Goal: Find specific page/section: Find specific page/section

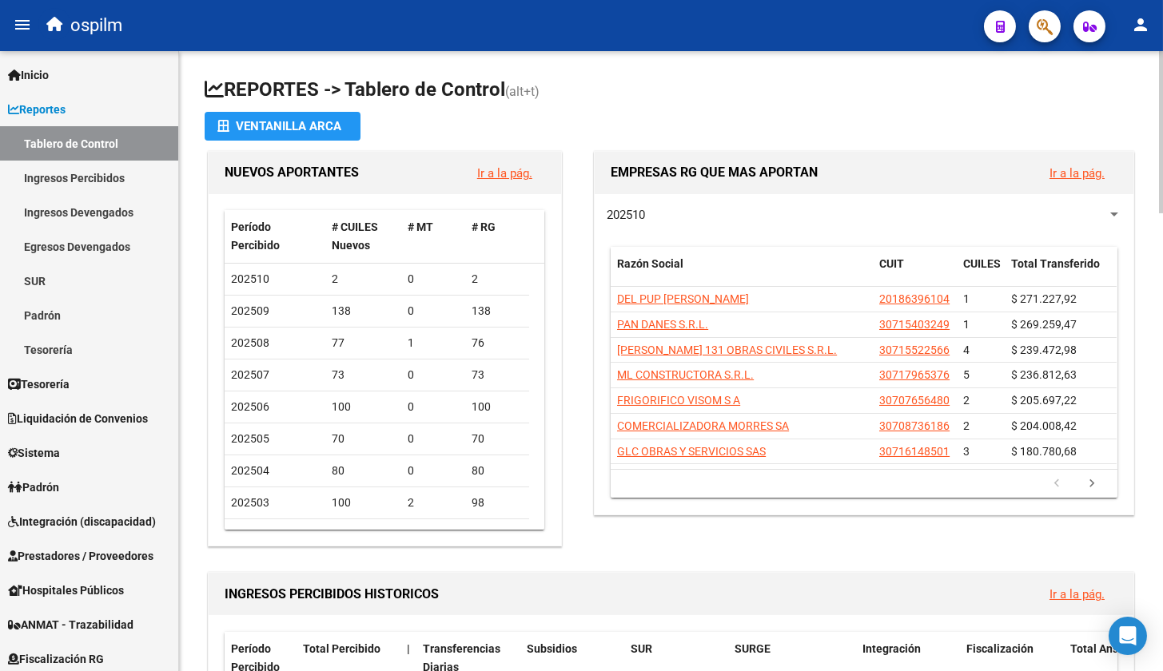
scroll to position [500, 0]
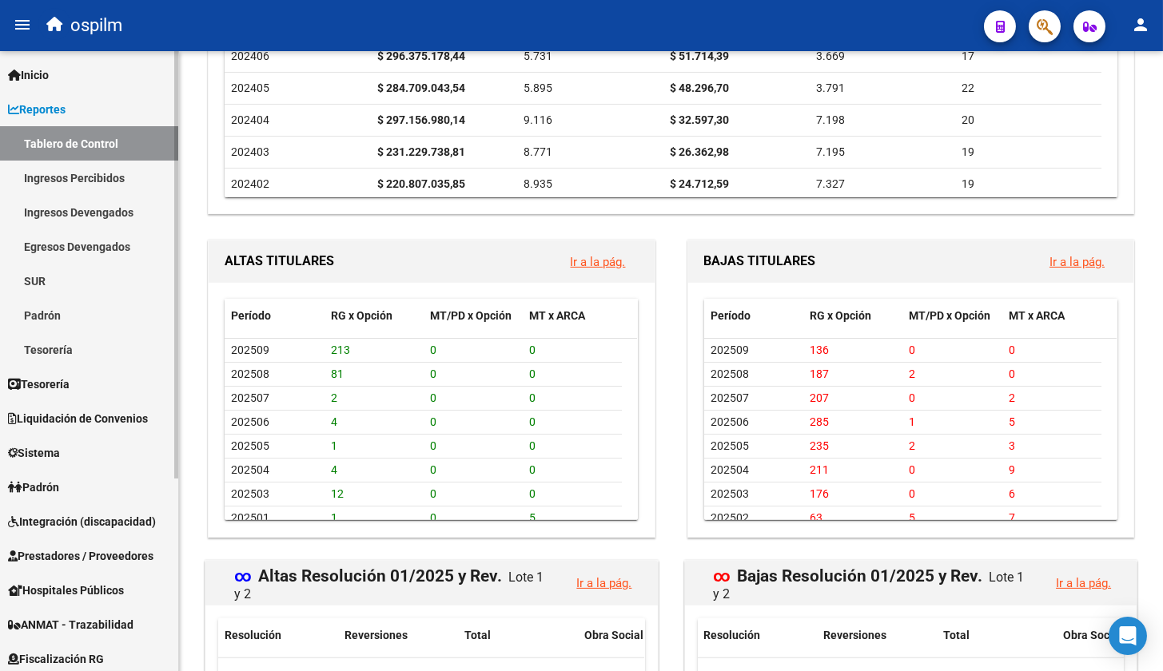
click at [95, 178] on link "Ingresos Percibidos" at bounding box center [89, 178] width 178 height 34
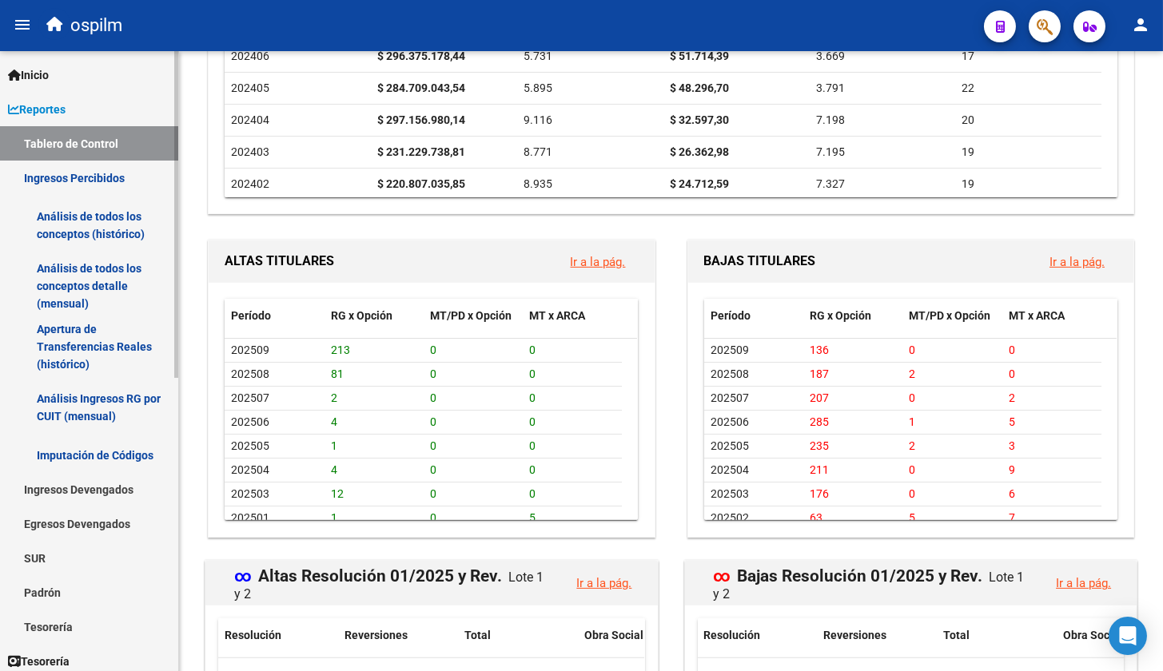
click at [98, 211] on link "Análisis de todos los conceptos (histórico)" at bounding box center [89, 225] width 178 height 61
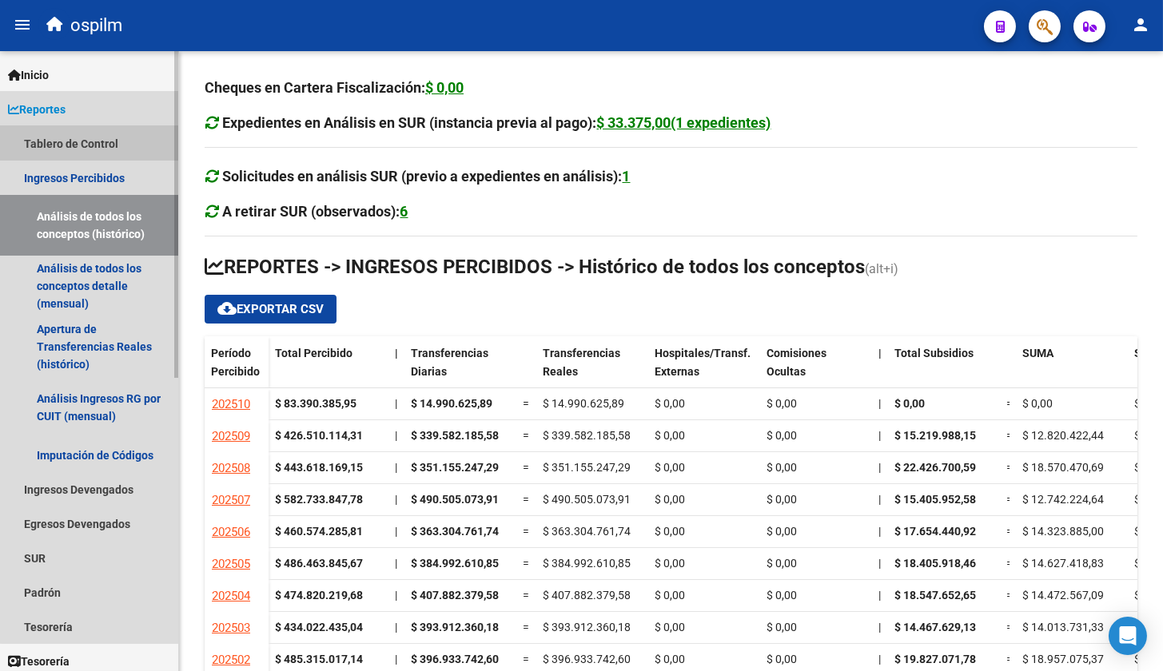
click at [107, 143] on link "Tablero de Control" at bounding box center [89, 143] width 178 height 34
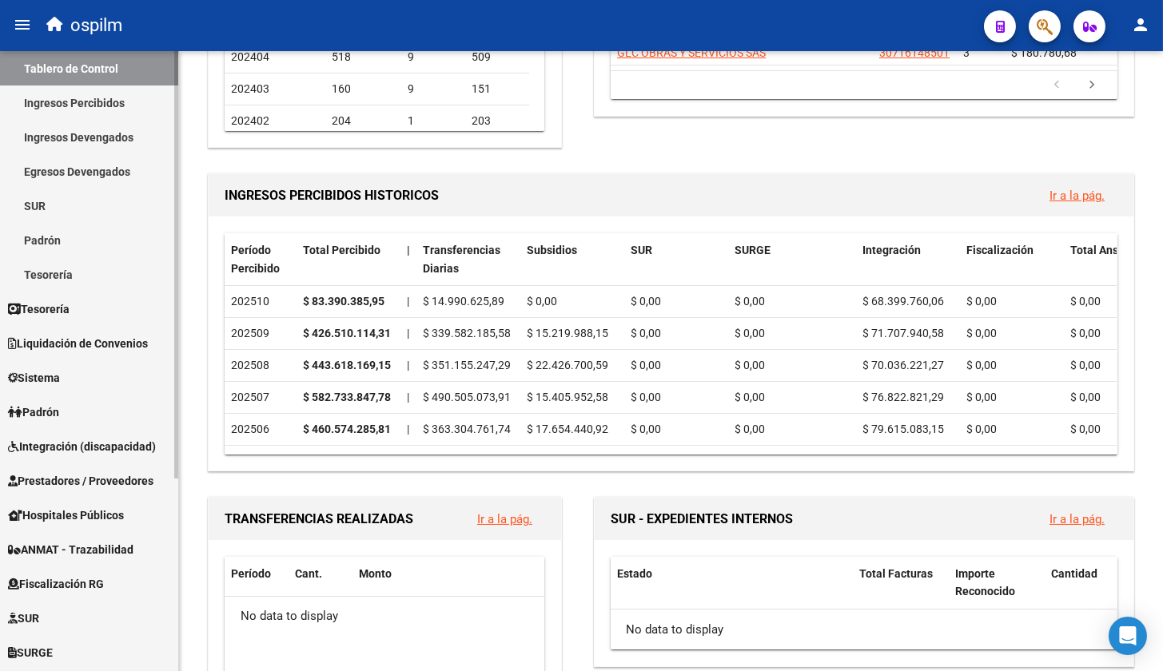
scroll to position [279, 0]
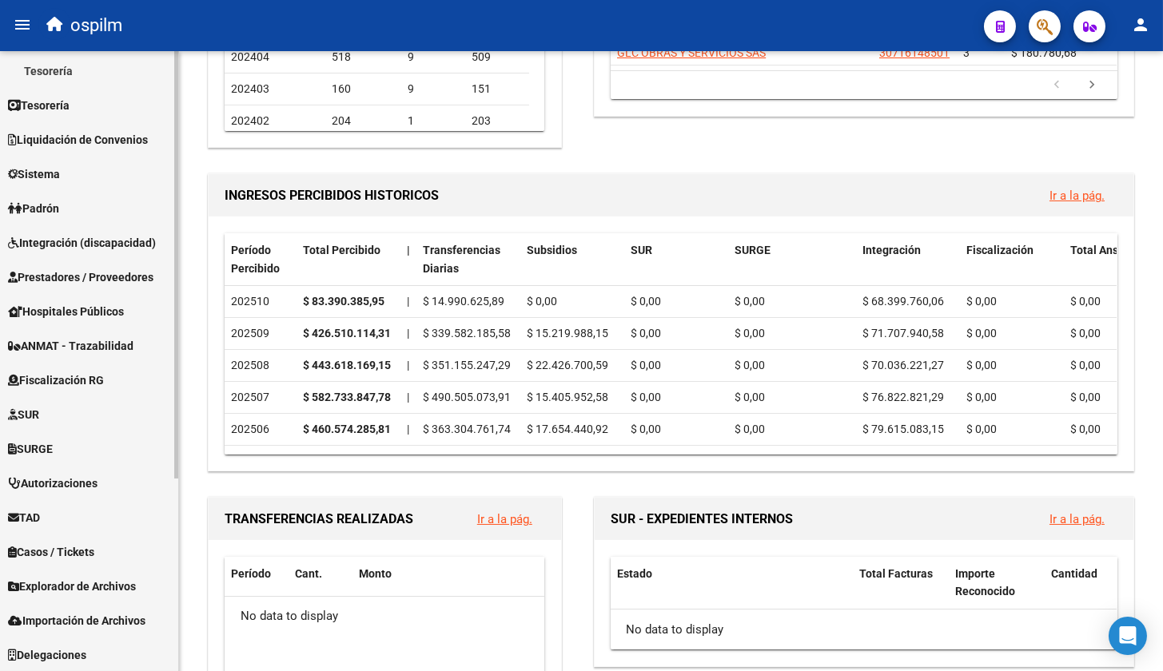
click at [65, 598] on link "Explorador de Archivos" at bounding box center [89, 586] width 178 height 34
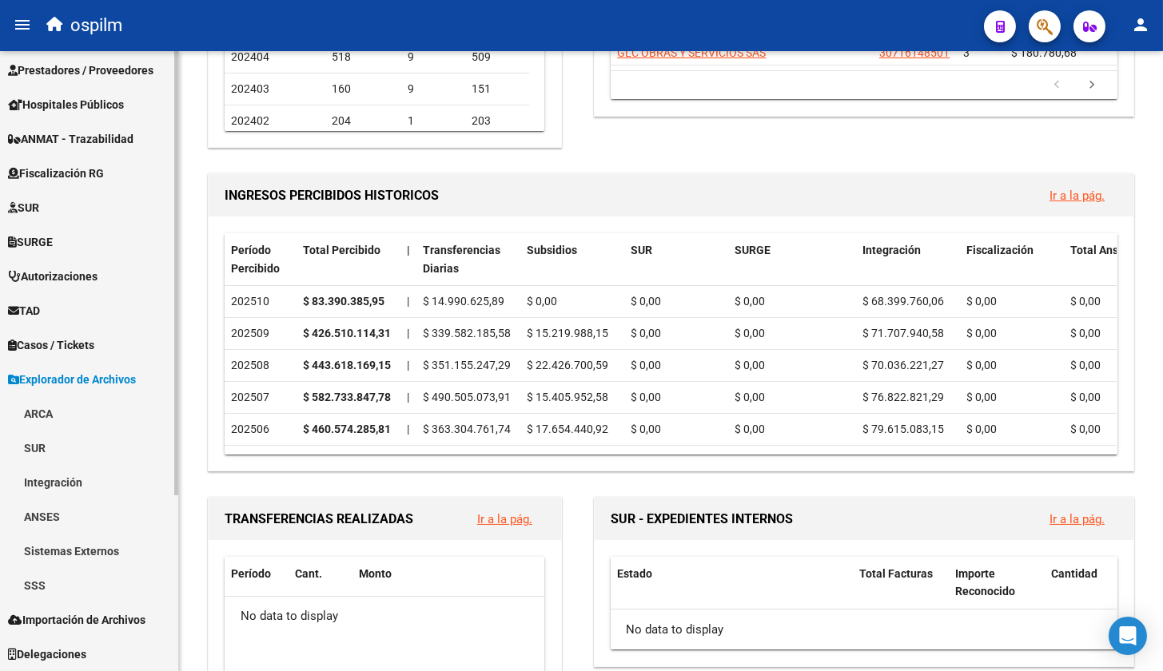
scroll to position [245, 0]
click at [65, 598] on link "SSS" at bounding box center [89, 586] width 178 height 34
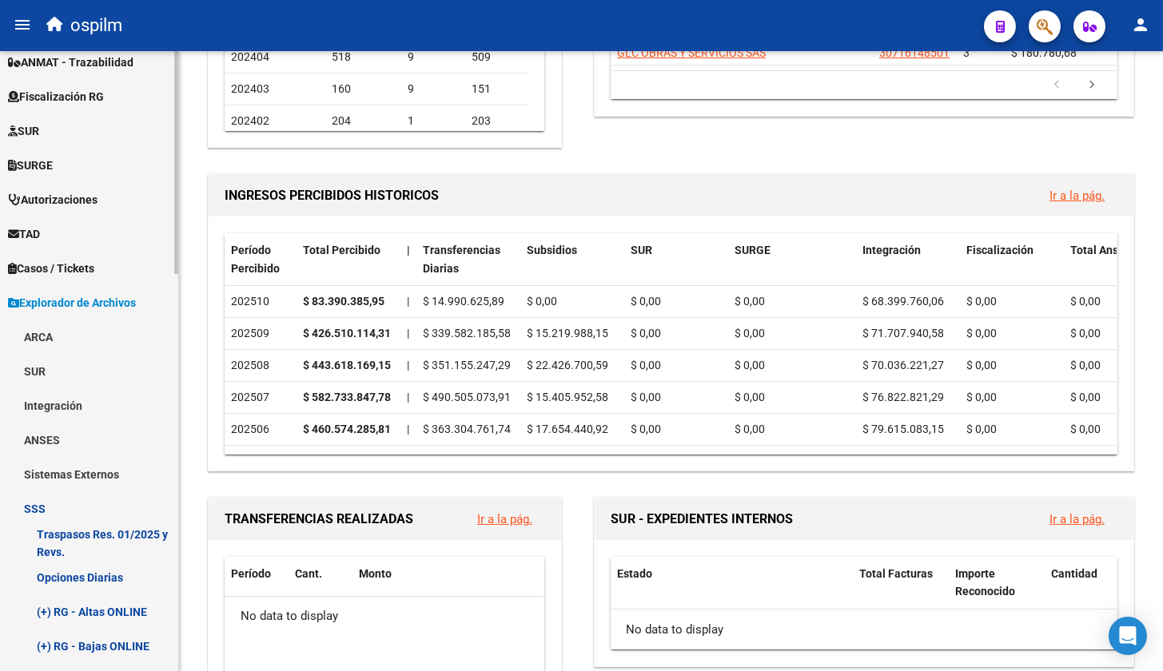
scroll to position [345, 0]
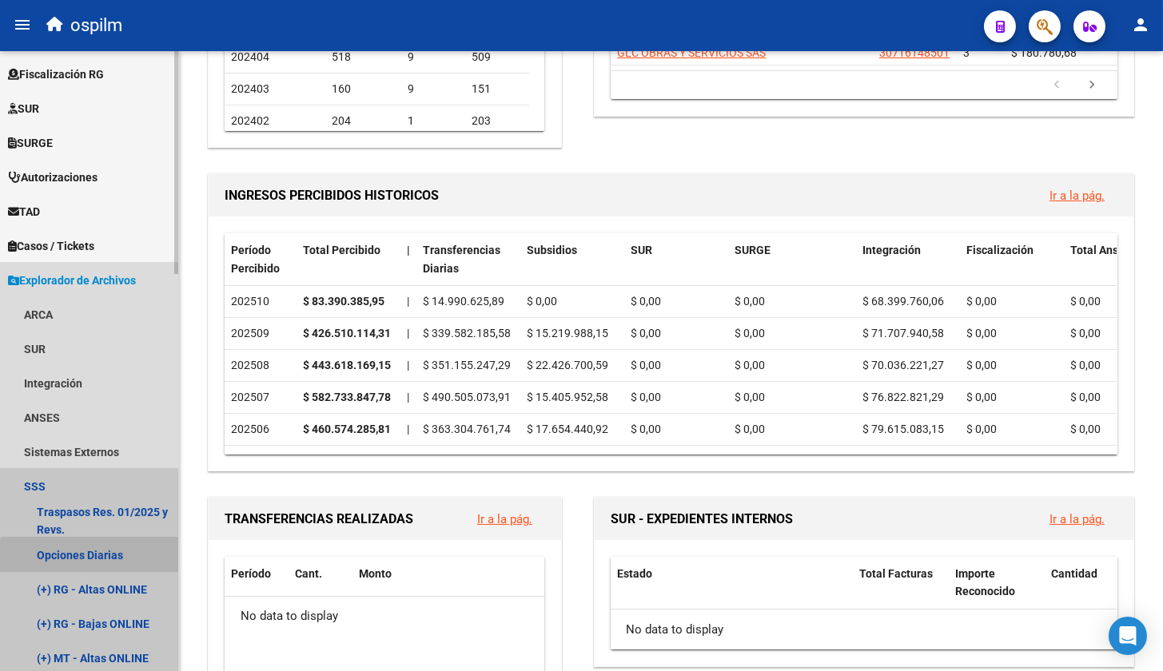
click at [106, 562] on link "Opciones Diarias" at bounding box center [89, 555] width 178 height 34
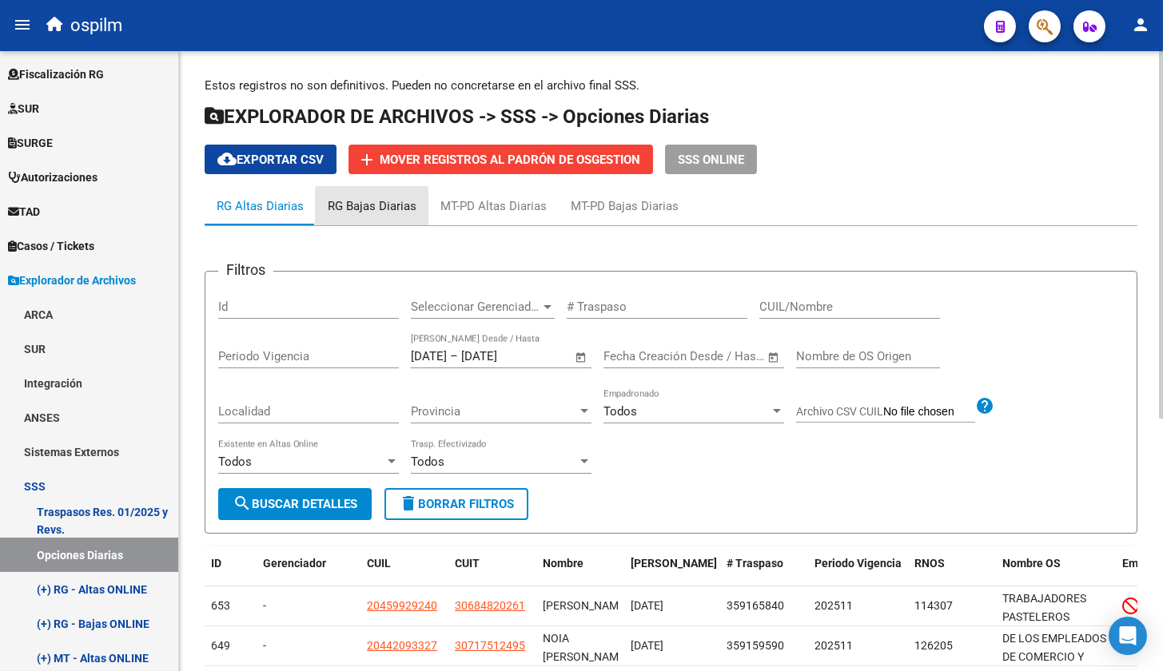
click at [375, 209] on div "RG Bajas Diarias" at bounding box center [372, 206] width 89 height 18
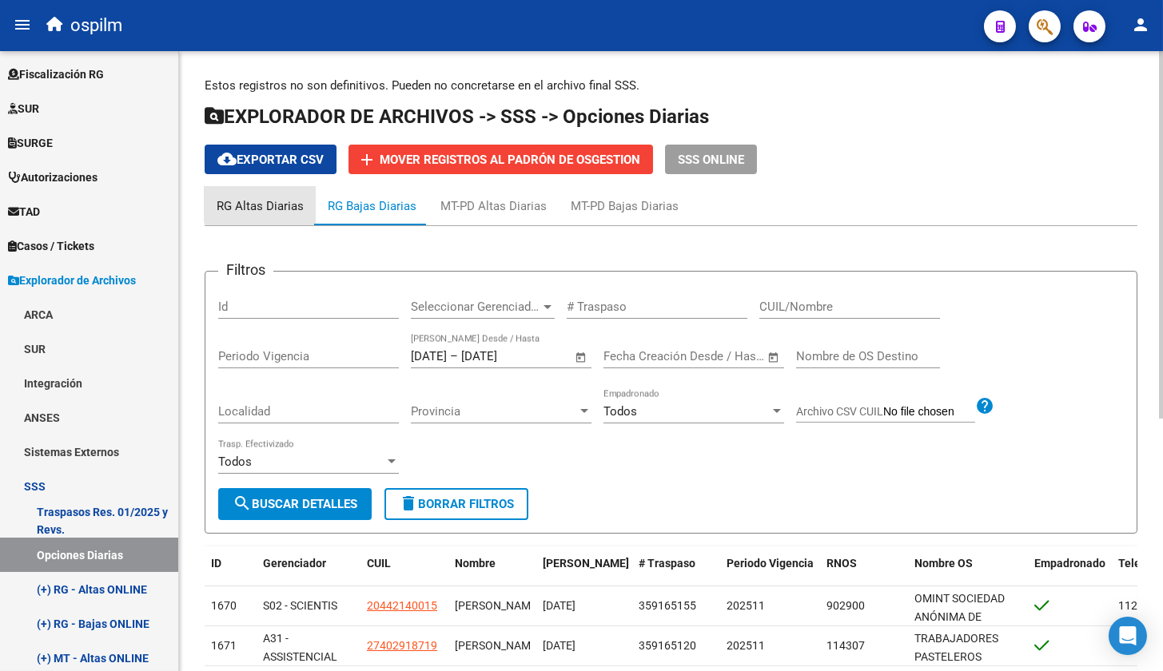
click at [272, 197] on div "RG Altas Diarias" at bounding box center [260, 206] width 111 height 38
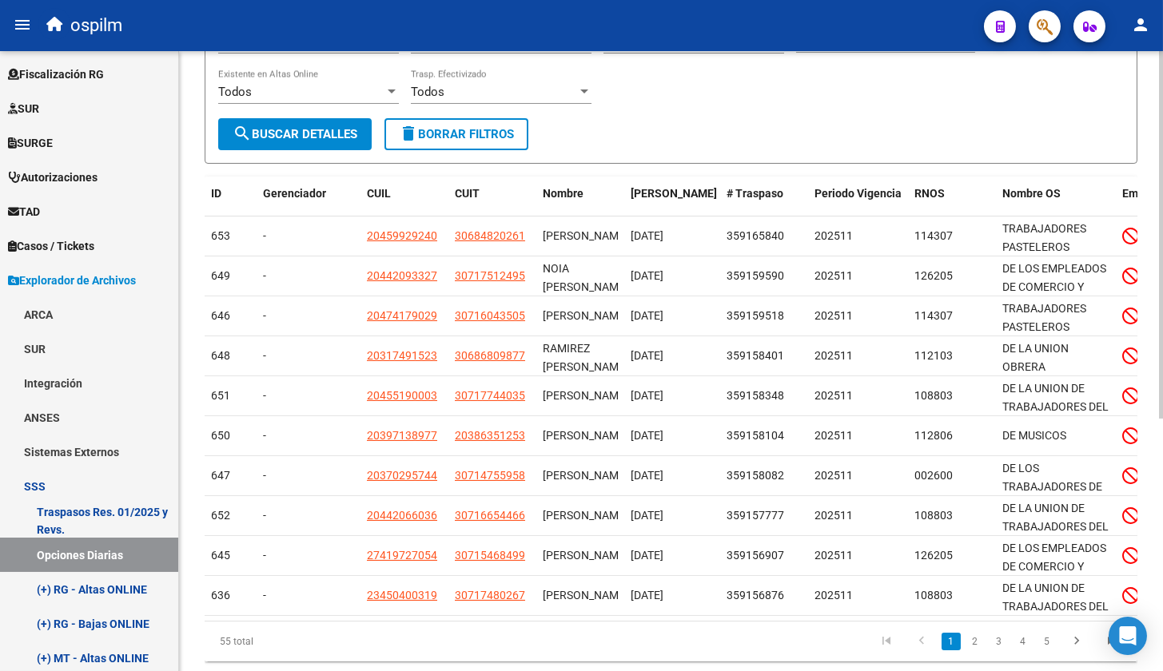
scroll to position [399, 0]
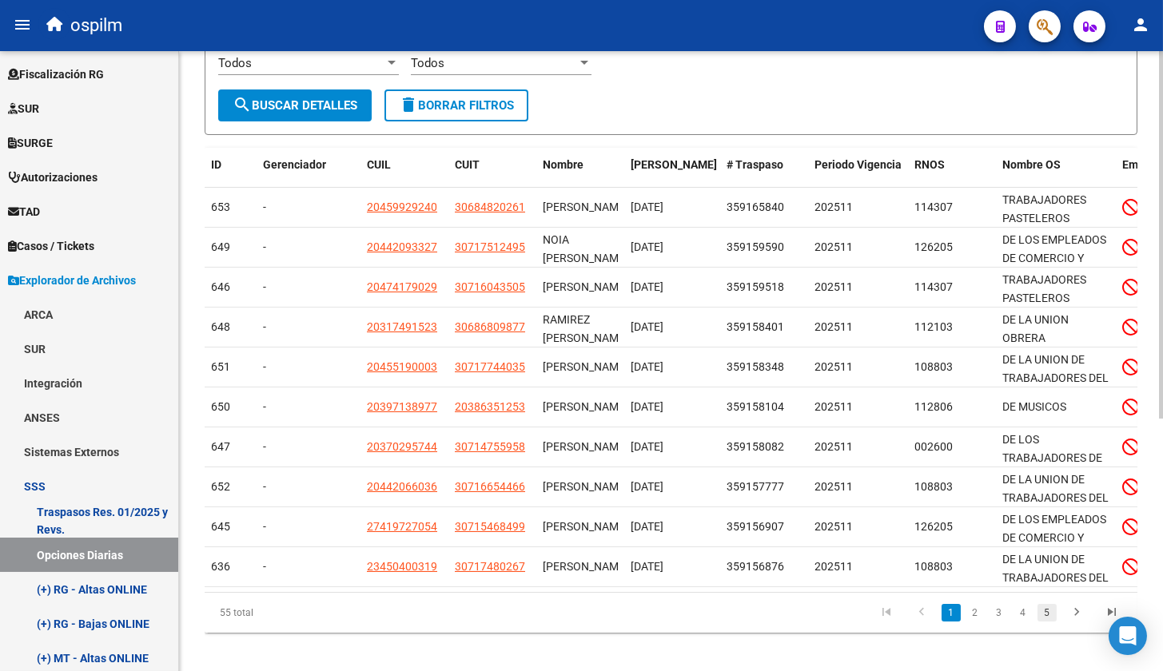
click at [1045, 622] on link "5" at bounding box center [1046, 613] width 19 height 18
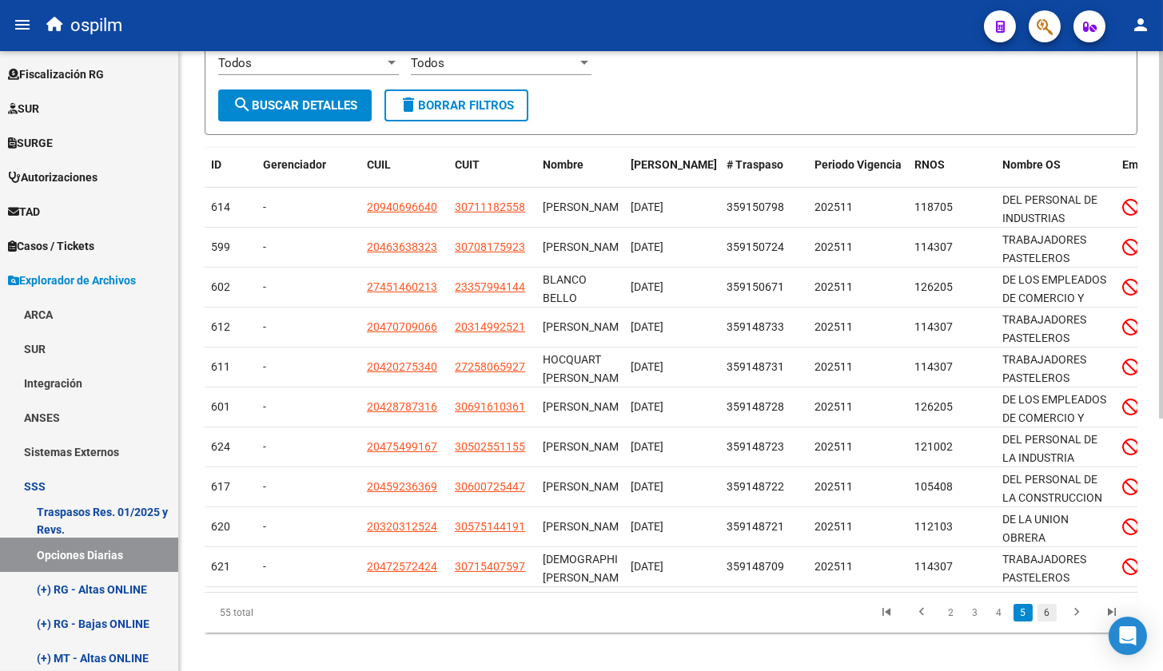
click at [1045, 622] on link "6" at bounding box center [1046, 613] width 19 height 18
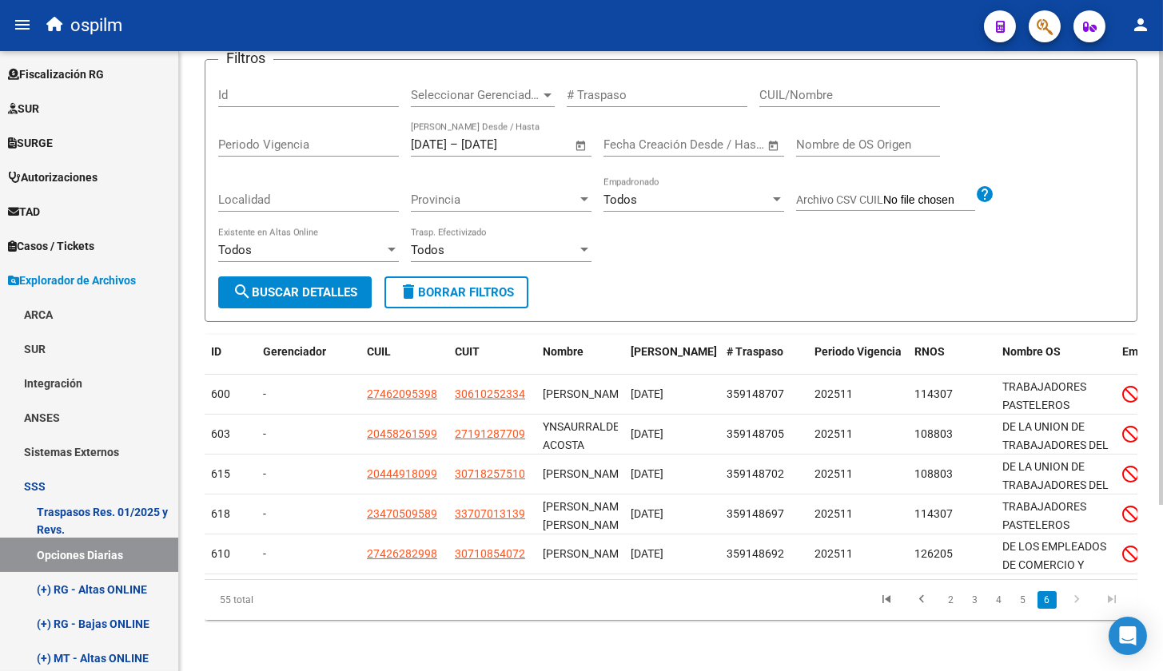
scroll to position [226, 0]
click at [951, 605] on link "2" at bounding box center [951, 600] width 19 height 18
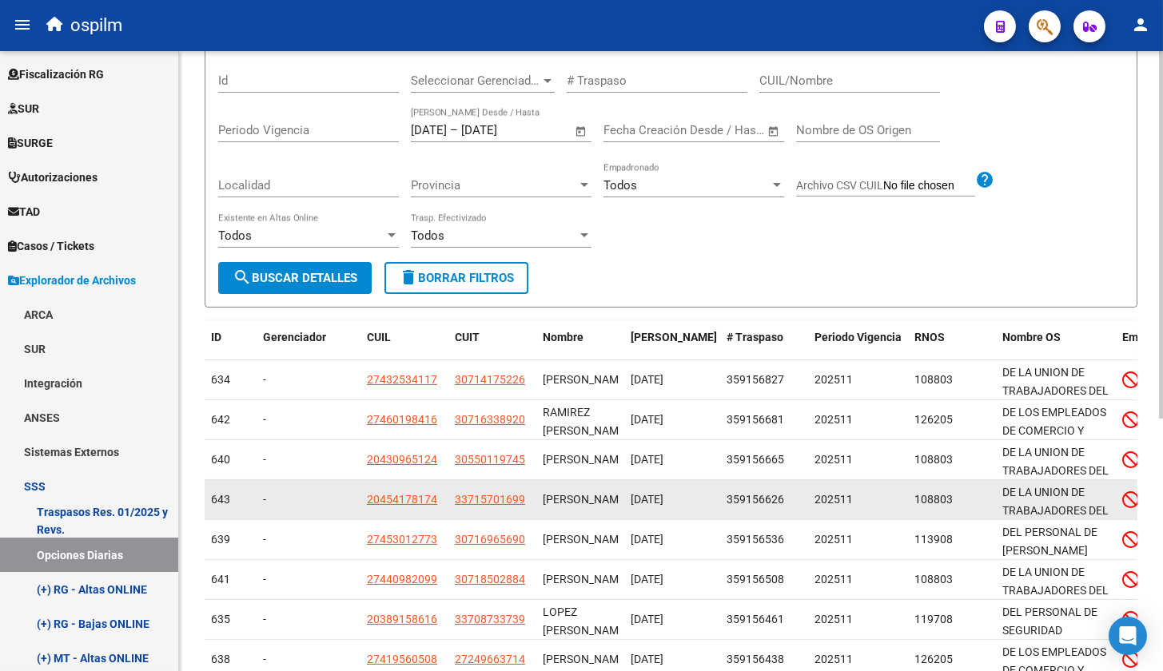
scroll to position [426, 0]
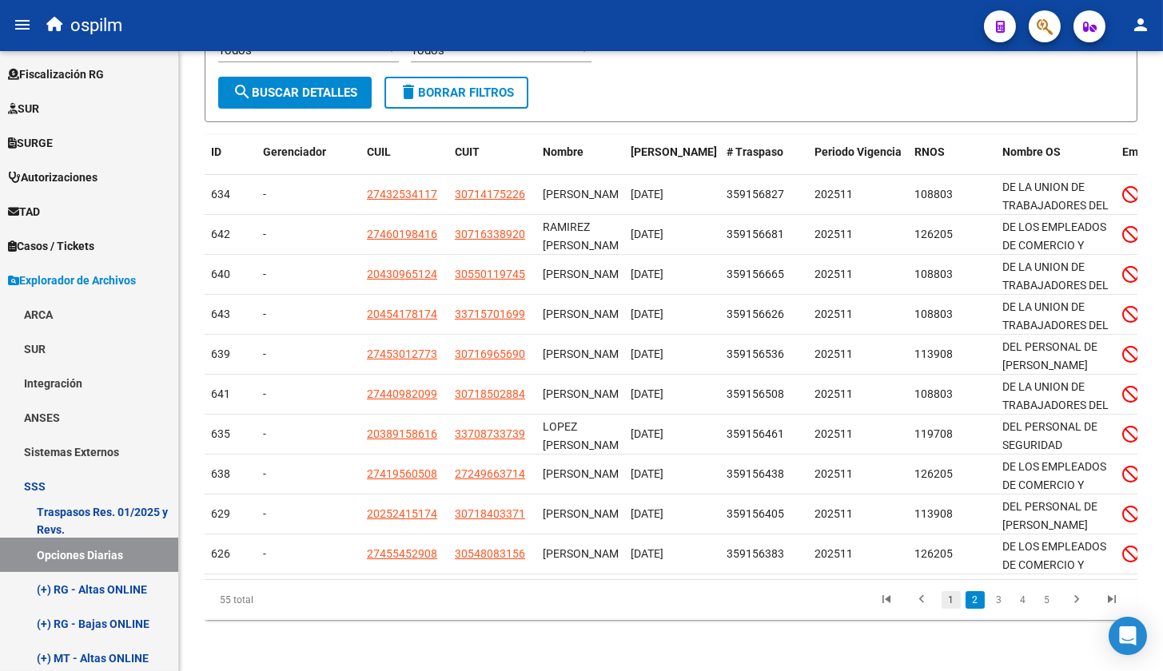
click at [951, 599] on link "1" at bounding box center [951, 600] width 19 height 18
